Goal: Information Seeking & Learning: Learn about a topic

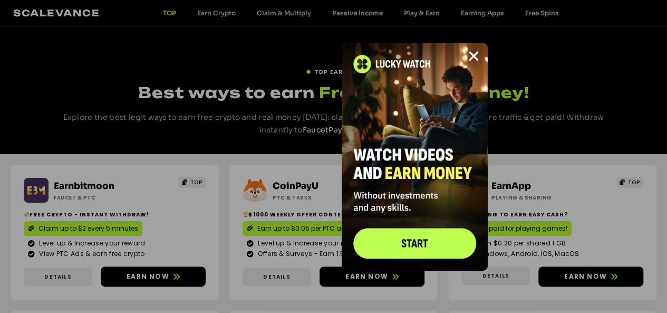
click at [410, 242] on img at bounding box center [415, 157] width 146 height 228
click at [473, 56] on icon "Close" at bounding box center [473, 56] width 13 height 13
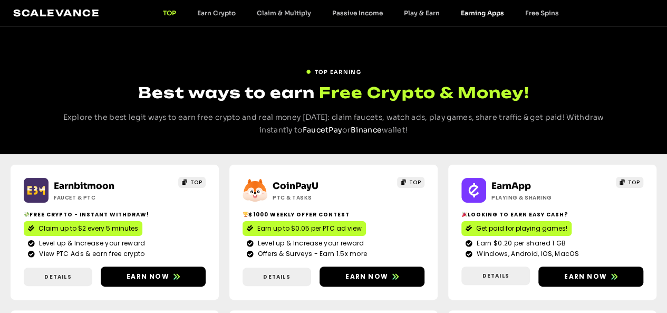
click at [485, 14] on link "Earning Apps" at bounding box center [482, 13] width 64 height 8
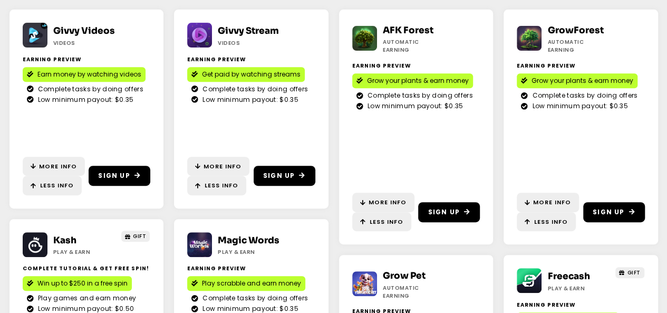
scroll to position [211, 0]
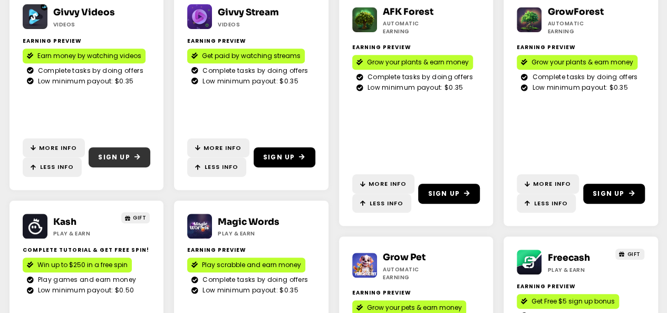
click at [113, 158] on span "Sign Up" at bounding box center [114, 156] width 32 height 9
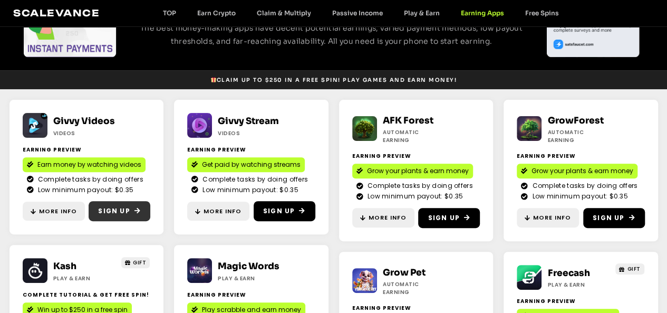
scroll to position [0, 0]
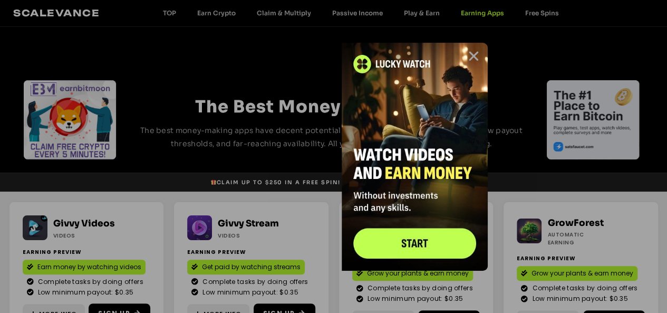
click at [474, 56] on icon "Close" at bounding box center [473, 56] width 13 height 13
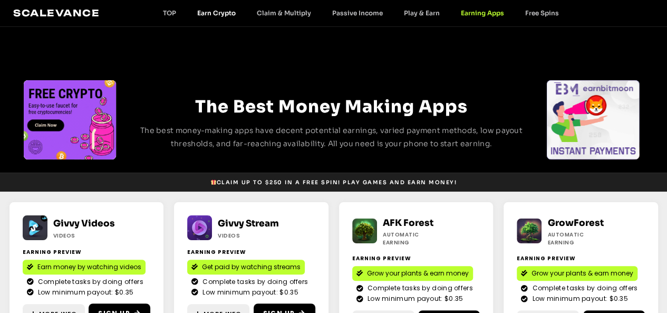
click at [232, 12] on link "Earn Crypto" at bounding box center [217, 13] width 60 height 8
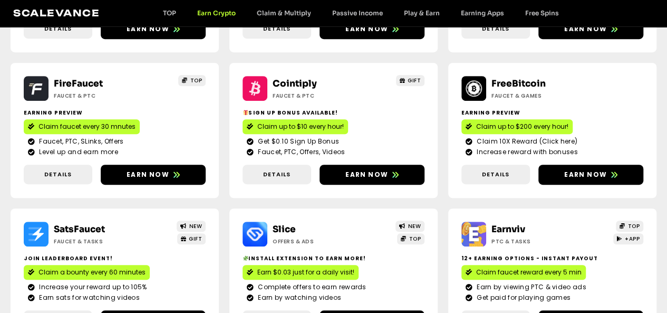
scroll to position [369, 0]
